Goal: Use online tool/utility: Utilize a website feature to perform a specific function

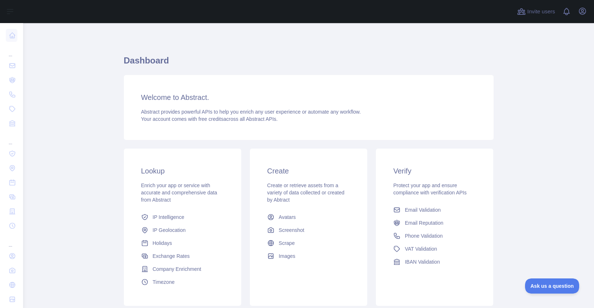
scroll to position [51, 0]
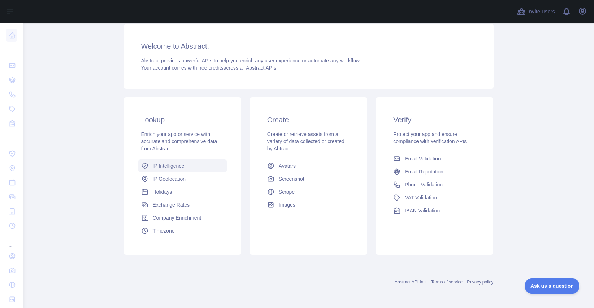
click at [171, 165] on body "Open sidebar Open sidebar ... ... ... Invite users View notifications Open user…" at bounding box center [297, 154] width 594 height 308
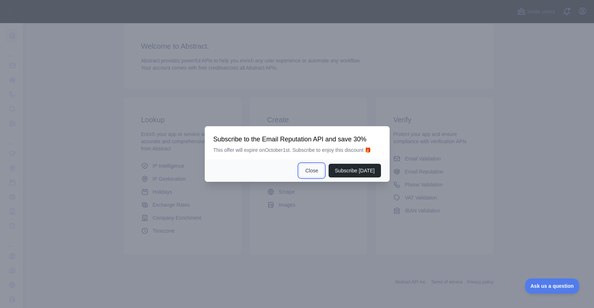
click at [313, 170] on button "Close" at bounding box center [311, 171] width 25 height 14
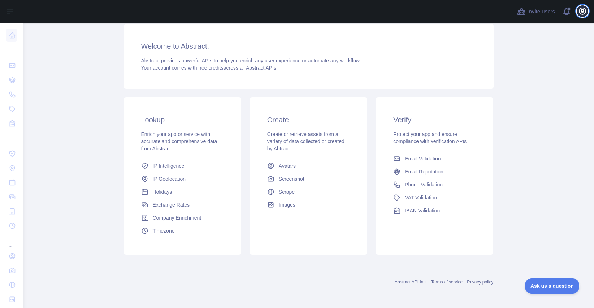
click at [581, 13] on icon "button" at bounding box center [582, 11] width 6 height 6
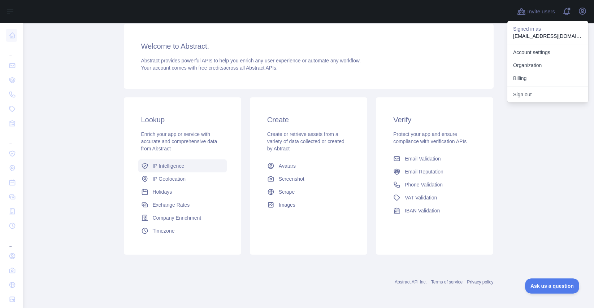
click at [168, 171] on link "IP Intelligence" at bounding box center [182, 166] width 88 height 13
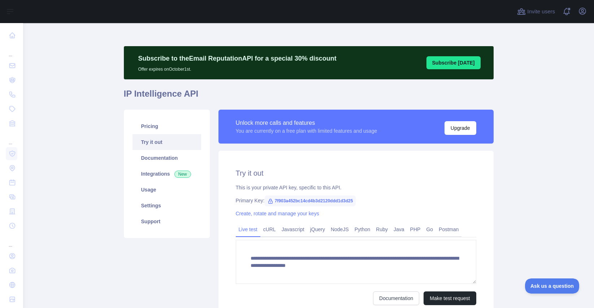
scroll to position [68, 0]
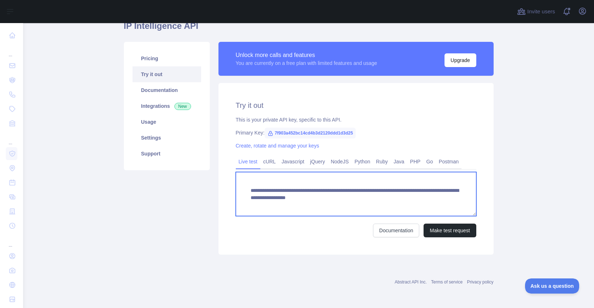
drag, startPoint x: 397, startPoint y: 197, endPoint x: 405, endPoint y: 204, distance: 10.3
click at [405, 204] on textarea "**********" at bounding box center [356, 194] width 240 height 44
paste textarea
type textarea "**********"
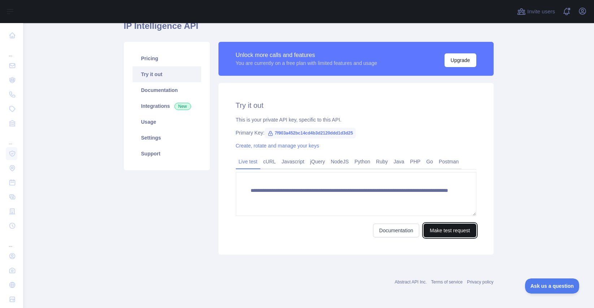
click at [450, 230] on button "Make test request" at bounding box center [450, 231] width 52 height 14
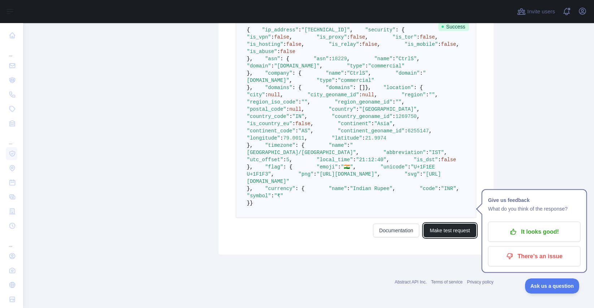
scroll to position [339, 0]
